Goal: Transaction & Acquisition: Purchase product/service

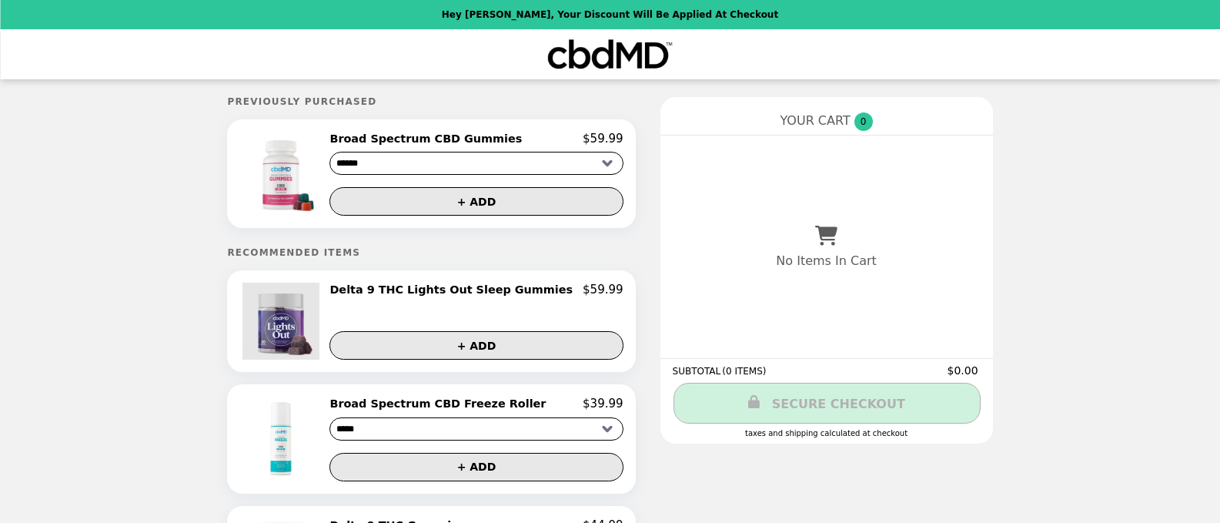
click at [309, 322] on img at bounding box center [282, 321] width 81 height 77
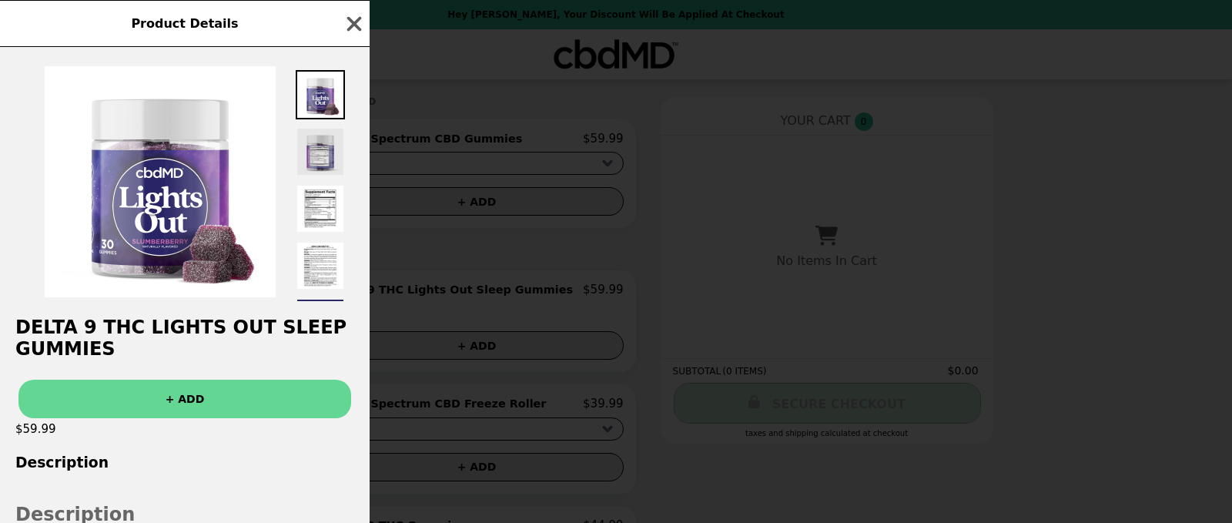
click at [326, 164] on img at bounding box center [320, 151] width 49 height 49
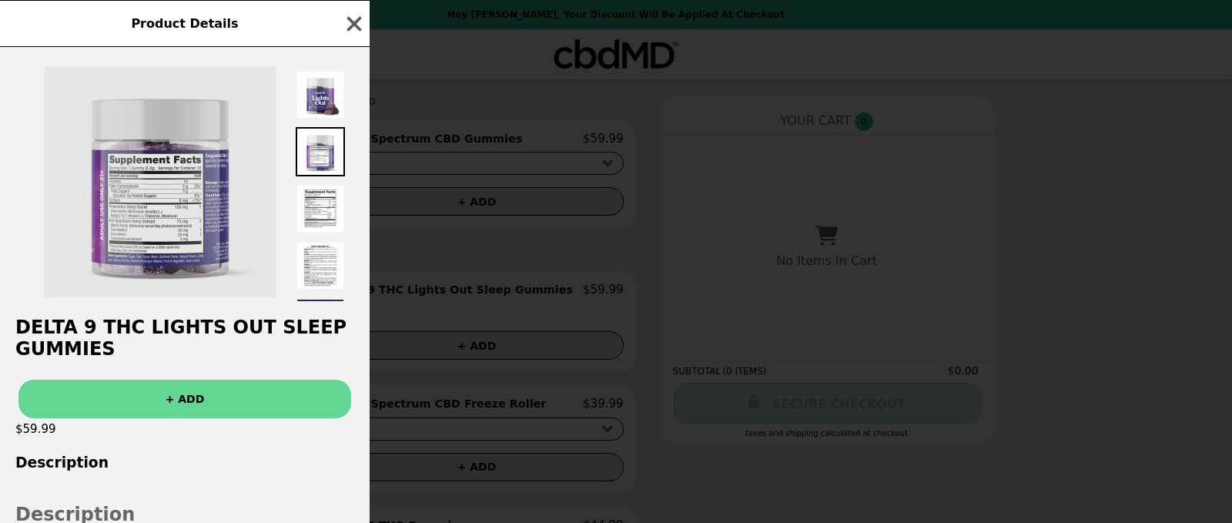
click at [162, 212] on img at bounding box center [160, 181] width 231 height 231
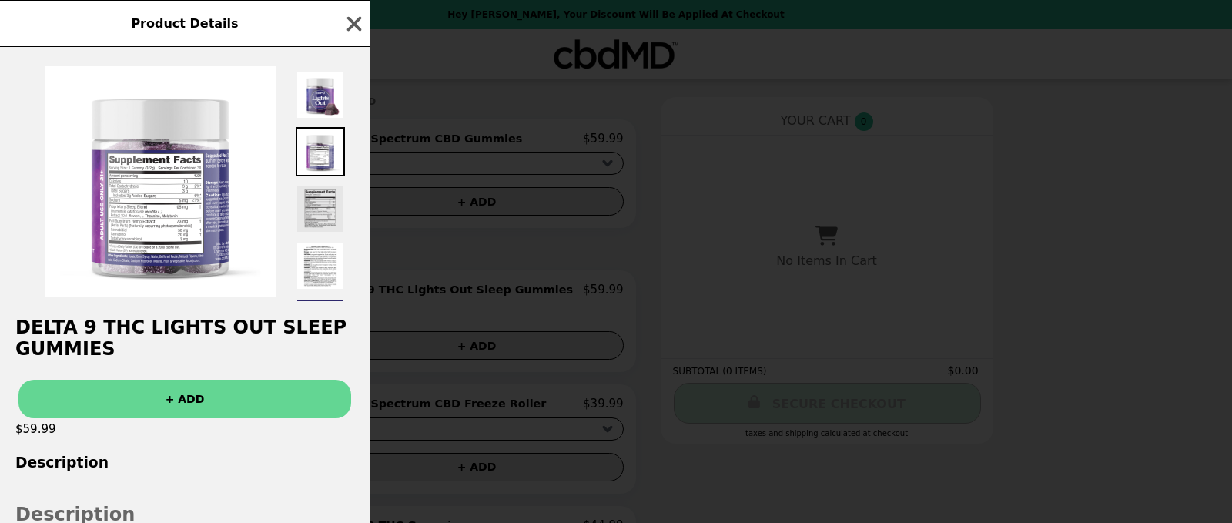
click at [317, 209] on img at bounding box center [320, 208] width 49 height 49
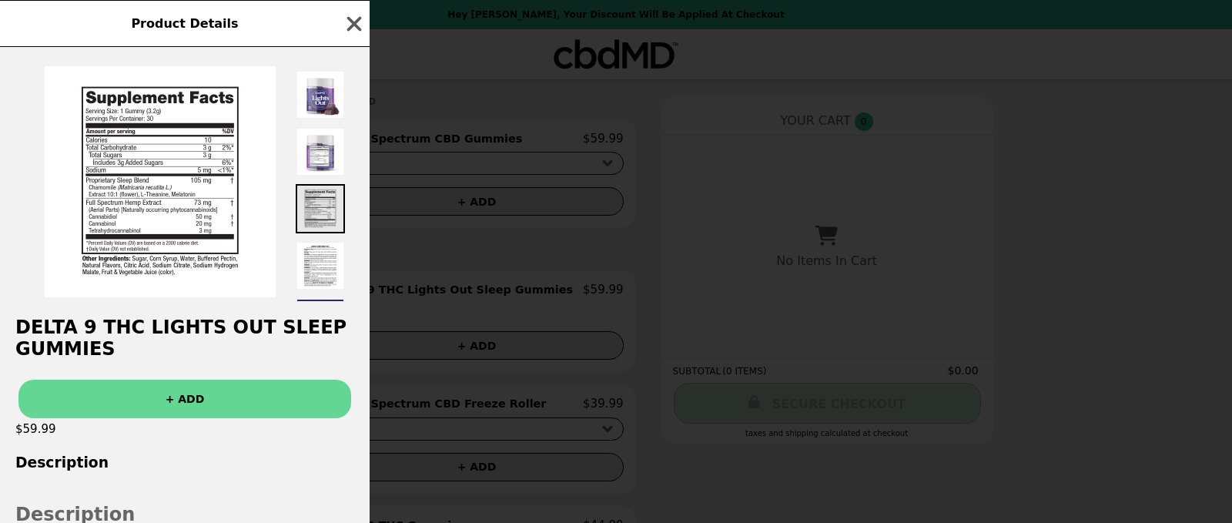
click at [317, 209] on img at bounding box center [320, 208] width 49 height 49
click at [318, 263] on img at bounding box center [320, 265] width 49 height 49
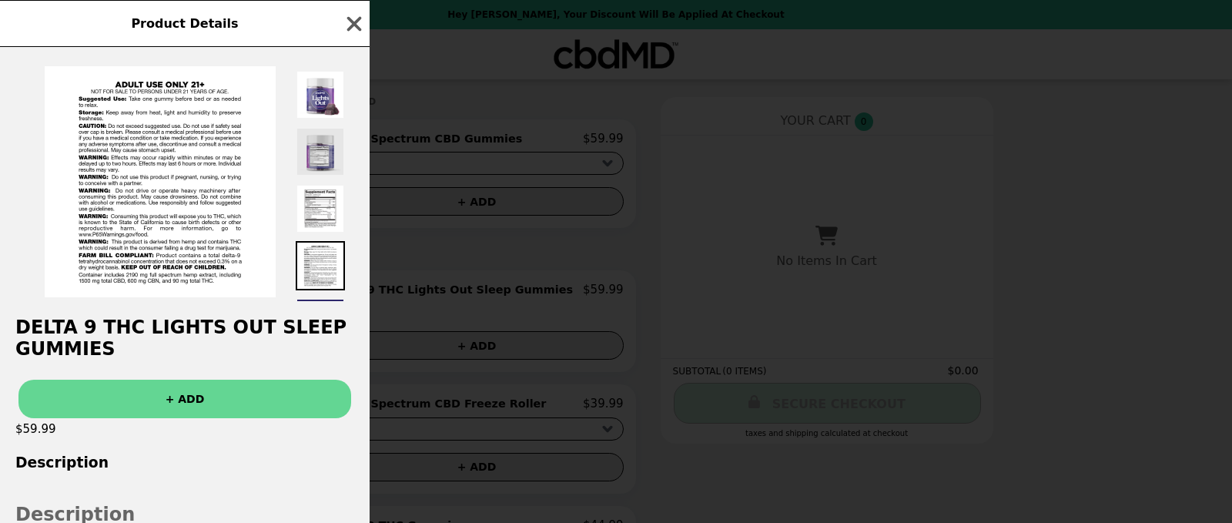
click at [316, 156] on img at bounding box center [320, 151] width 49 height 49
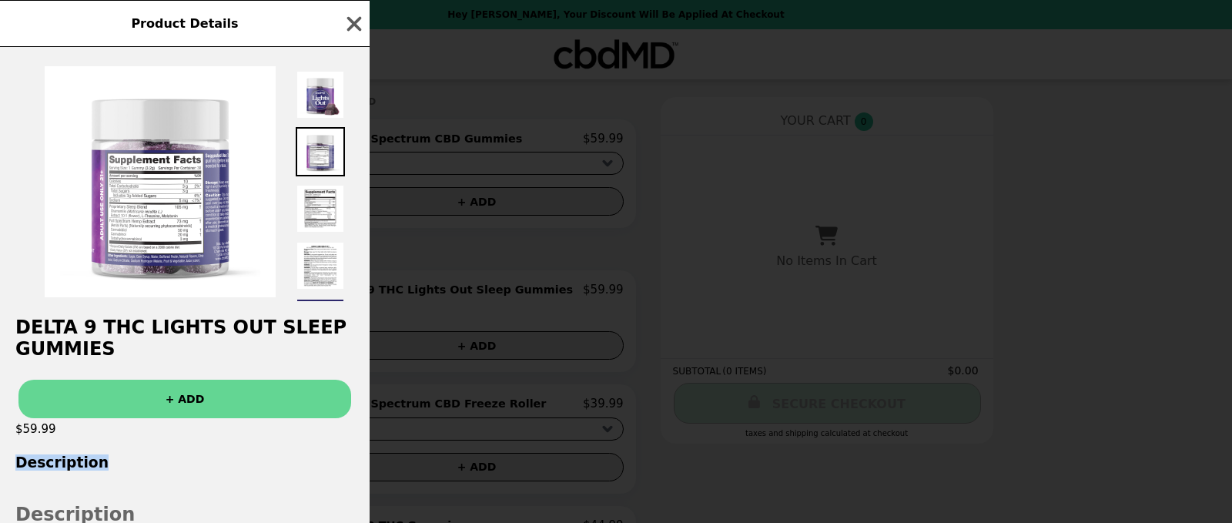
drag, startPoint x: 209, startPoint y: 471, endPoint x: 229, endPoint y: 426, distance: 48.6
click at [229, 426] on div "Delta 9 THC Lights Out Sleep Gummies + ADD $59.99 Description Description Intro…" at bounding box center [184, 285] width 369 height 476
click at [352, 18] on icon "button" at bounding box center [354, 23] width 23 height 23
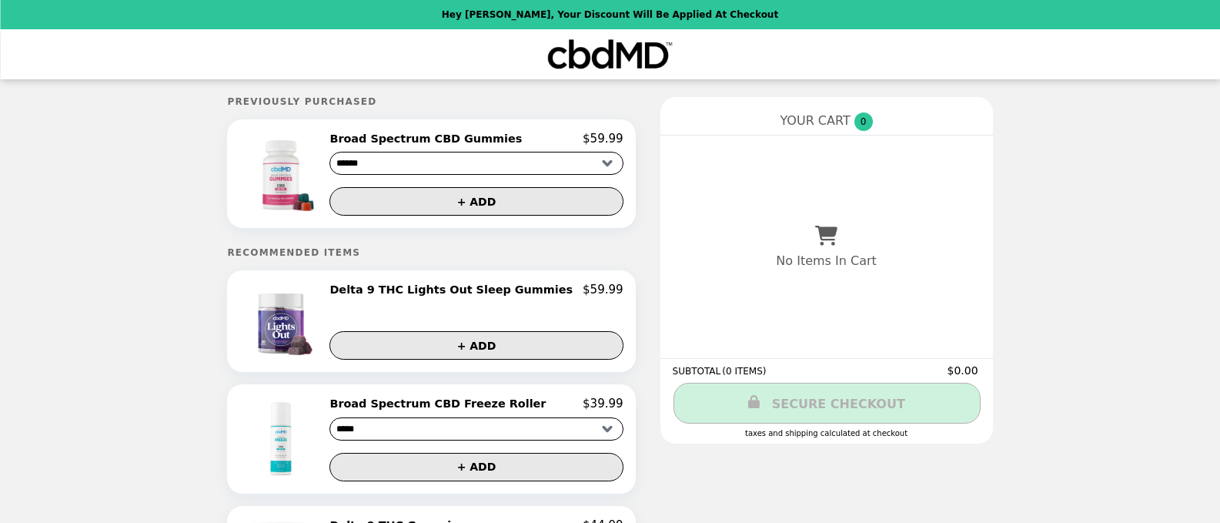
click at [410, 288] on h2 "Delta 9 THC Lights Out Sleep Gummies" at bounding box center [453, 290] width 249 height 14
drag, startPoint x: 1231, startPoint y: 273, endPoint x: 1231, endPoint y: 306, distance: 33.1
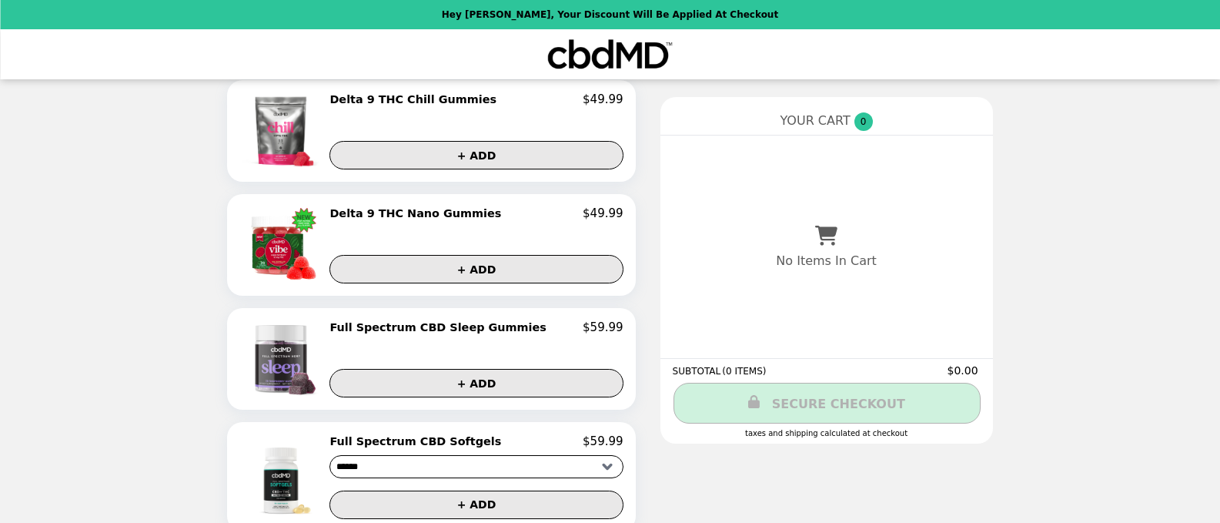
scroll to position [544, 0]
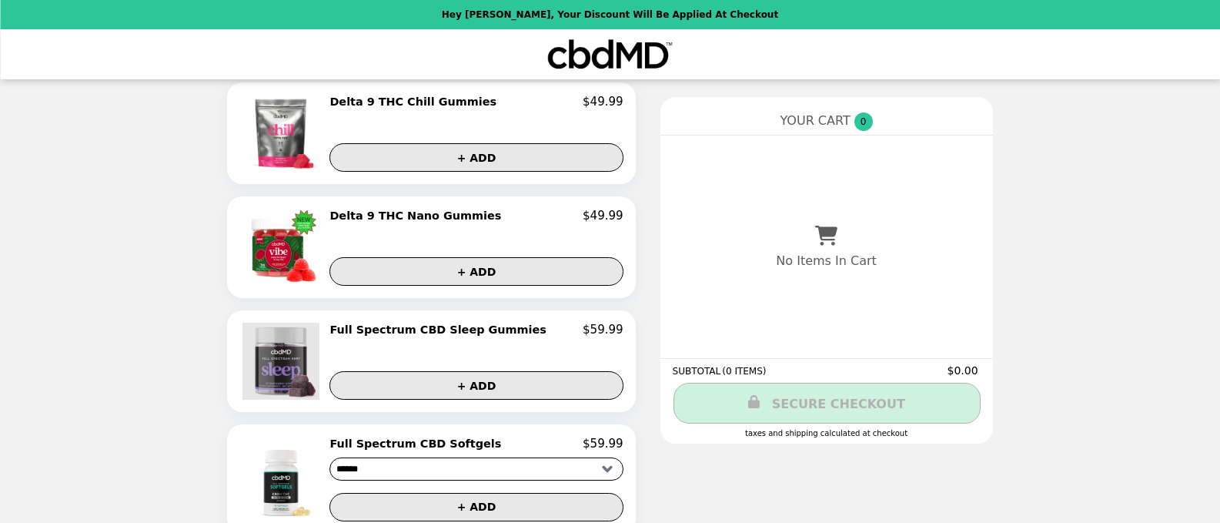
click at [300, 375] on img at bounding box center [282, 361] width 81 height 77
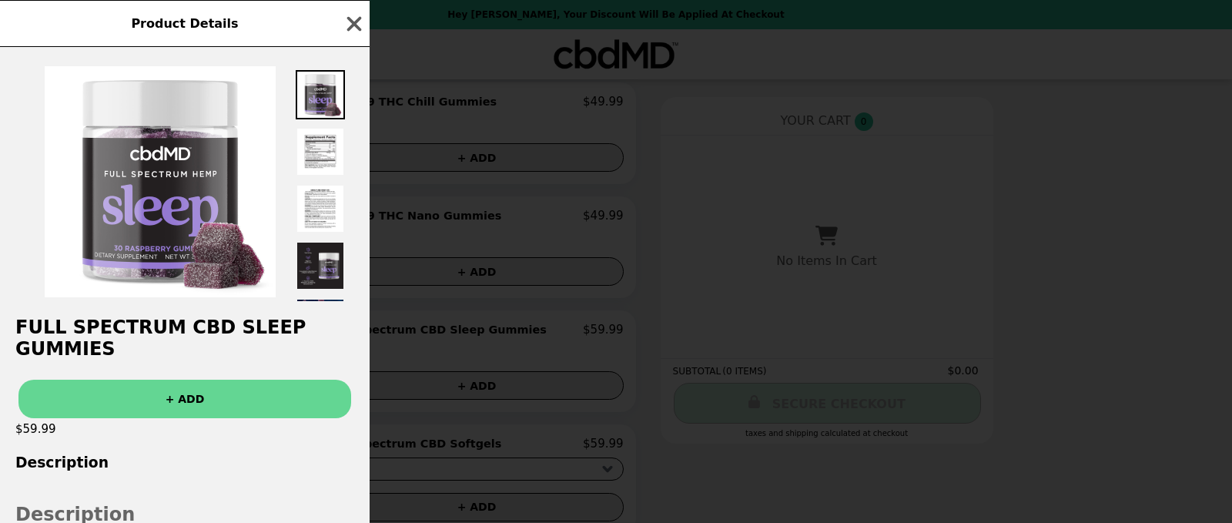
click at [92, 507] on h2 "Description" at bounding box center [184, 514] width 339 height 29
click at [69, 456] on h3 "Description" at bounding box center [184, 462] width 369 height 16
click at [326, 140] on img at bounding box center [320, 151] width 49 height 49
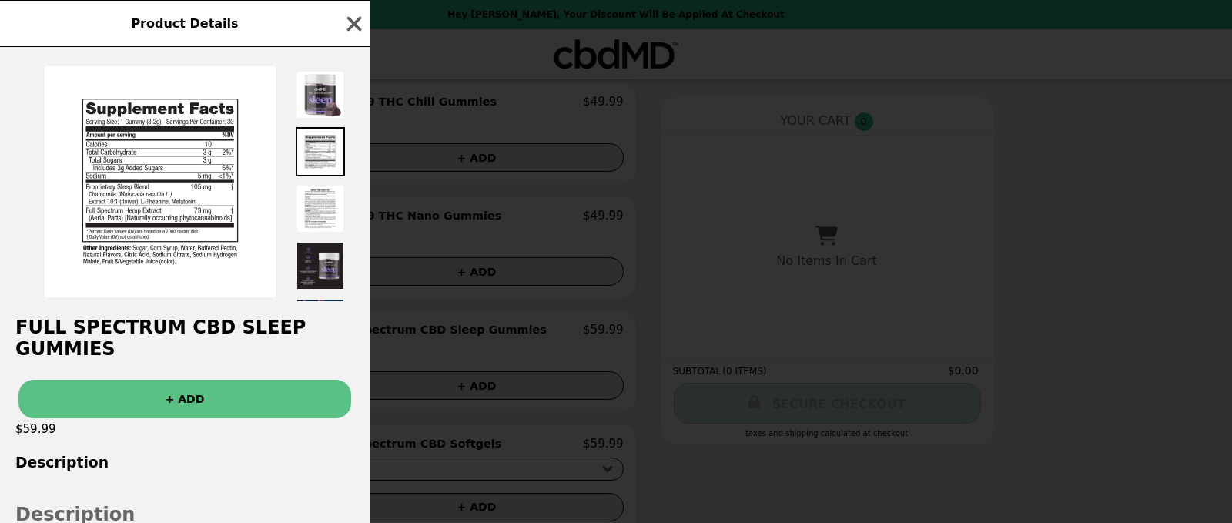
click at [180, 390] on button "+ ADD" at bounding box center [184, 399] width 333 height 38
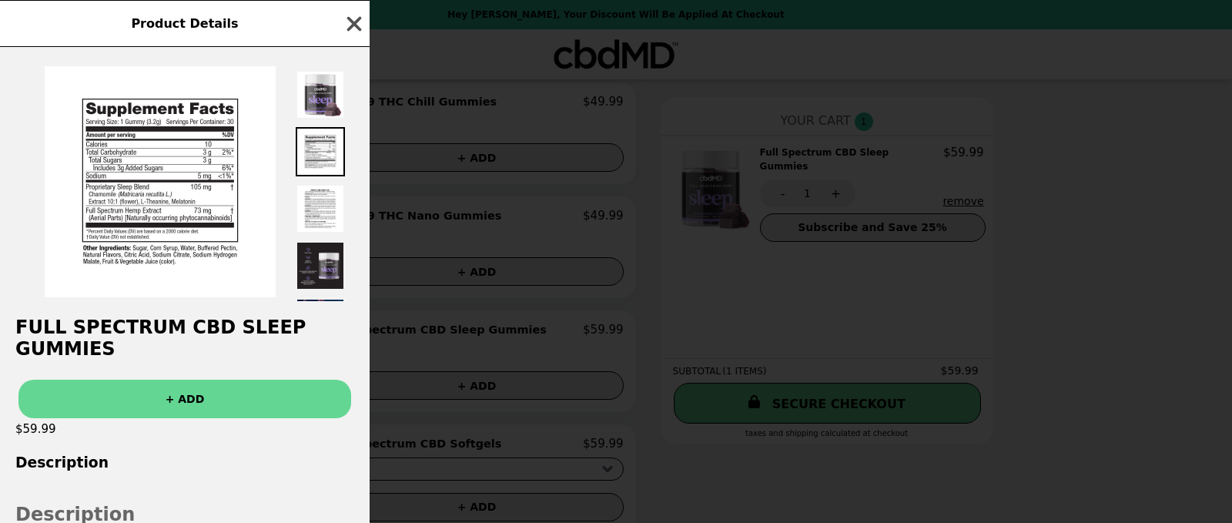
click at [353, 22] on icon "button" at bounding box center [354, 23] width 15 height 15
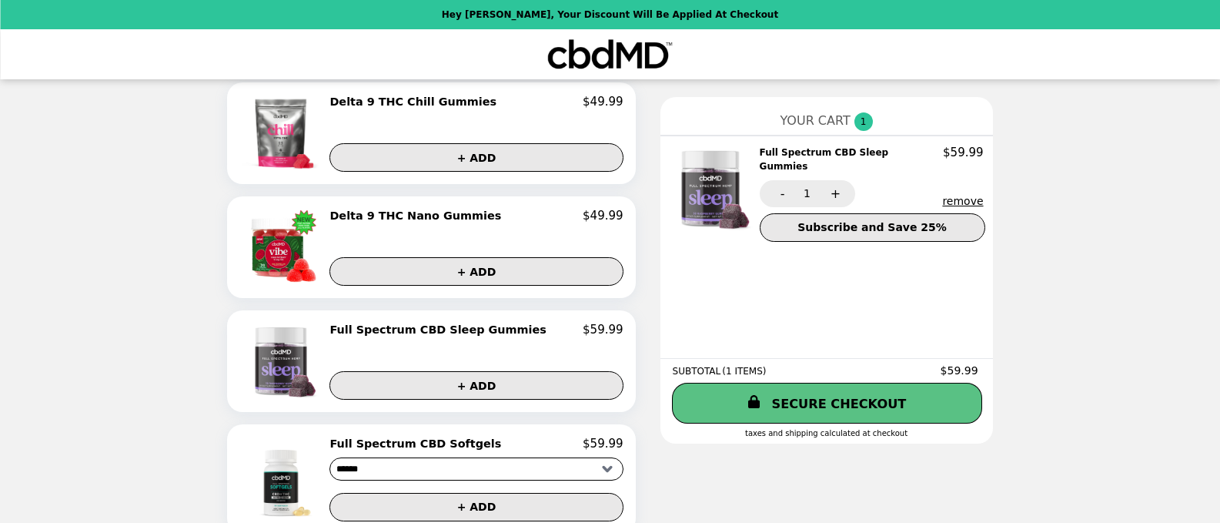
click at [803, 398] on link "SECURE CHECKOUT" at bounding box center [827, 403] width 310 height 41
